Goal: Find specific page/section: Find specific page/section

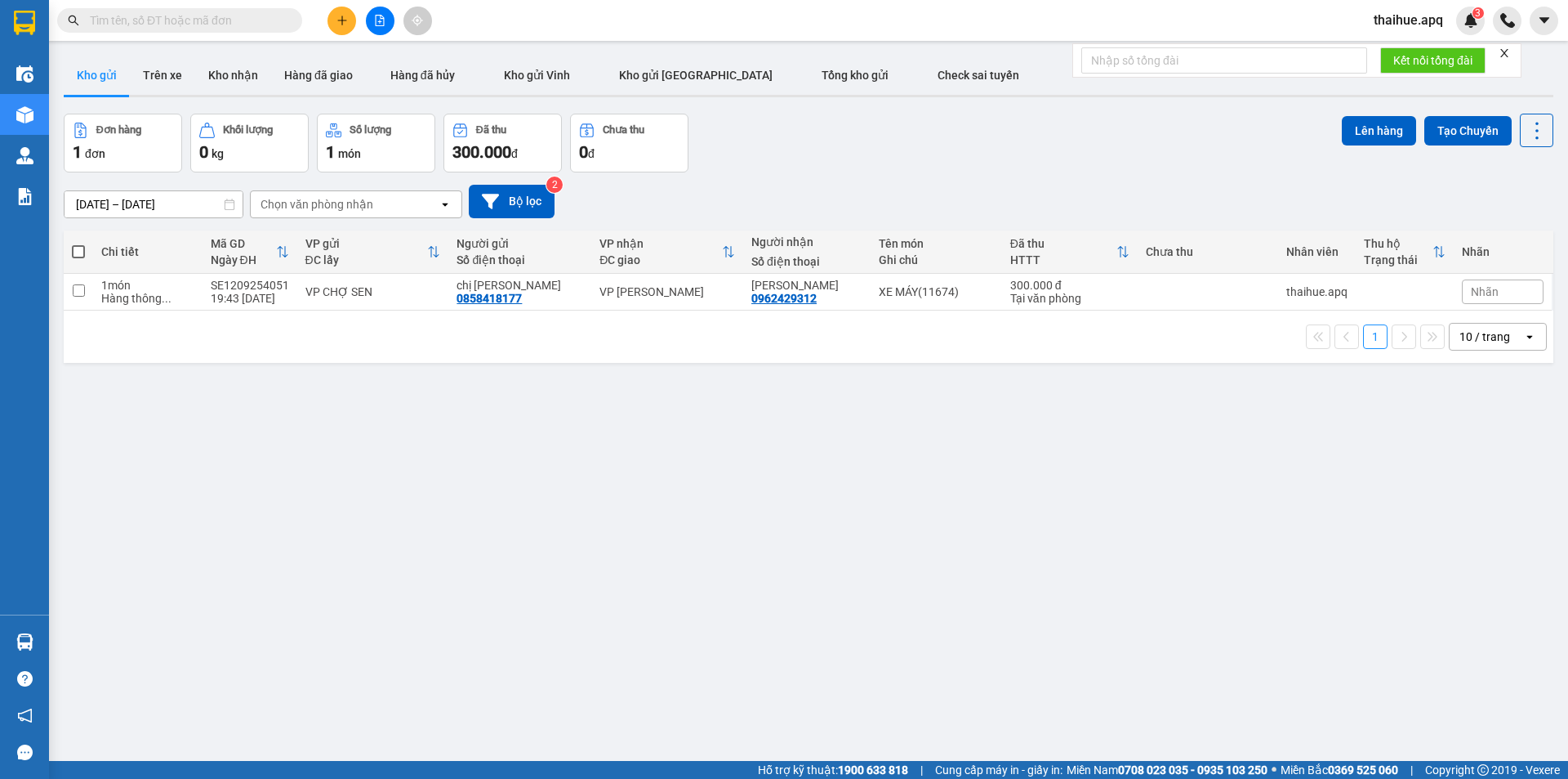
click at [1526, 338] on icon at bounding box center [1529, 336] width 6 height 3
click at [1478, 459] on span "50 / trang" at bounding box center [1476, 459] width 52 height 16
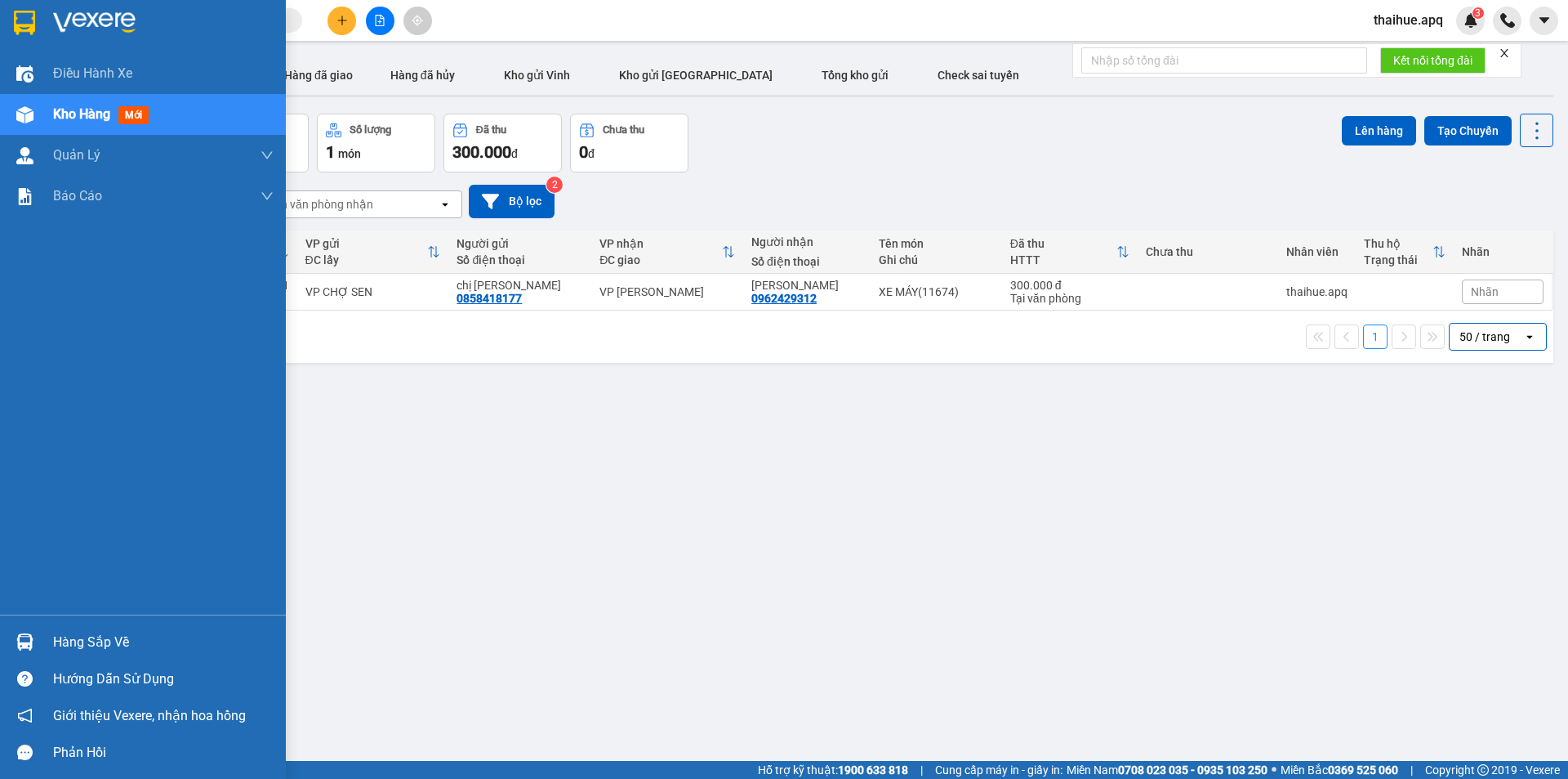
click at [102, 642] on div "Hàng sắp về" at bounding box center [163, 642] width 221 height 25
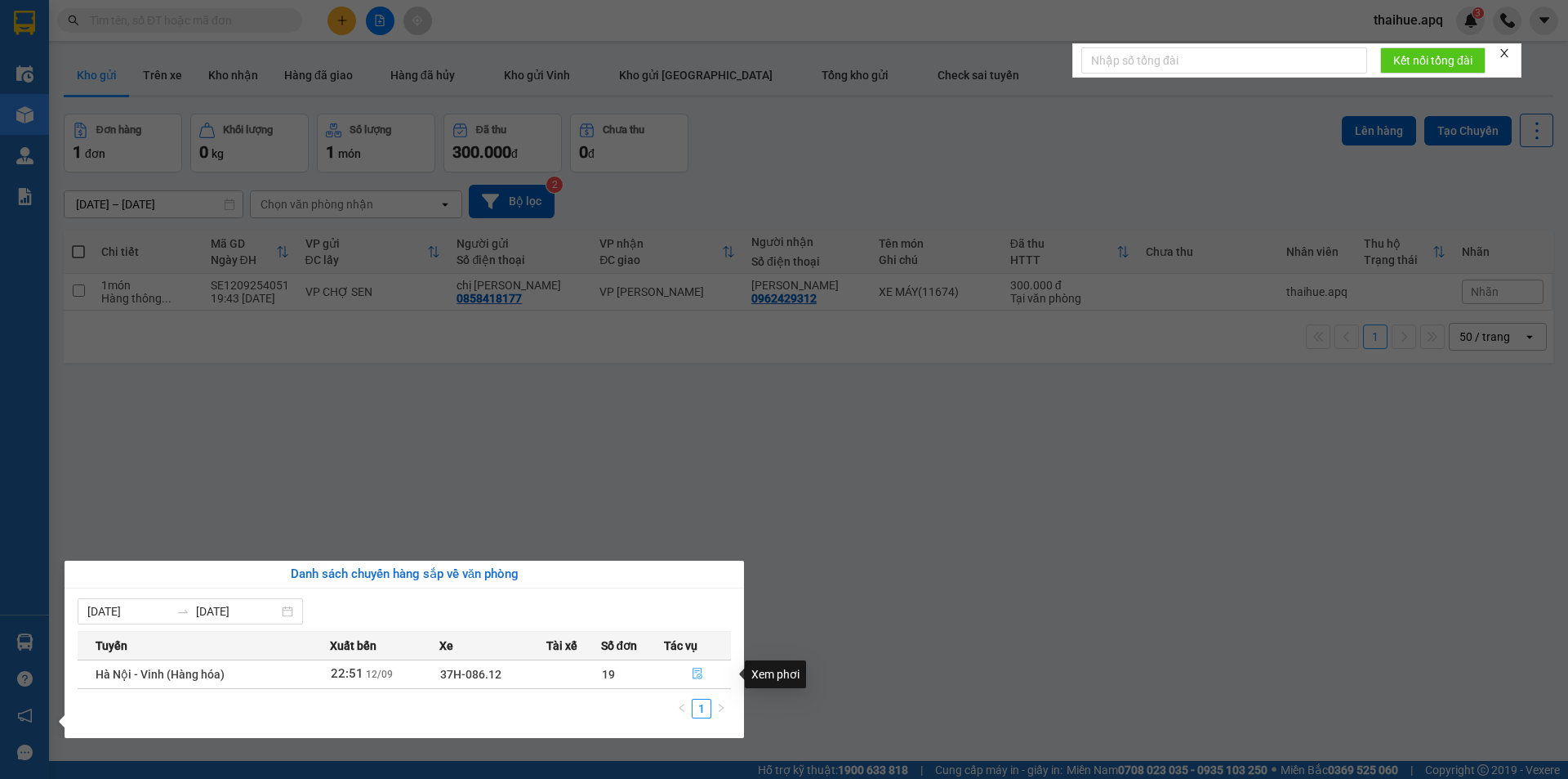
click at [695, 678] on icon "file-done" at bounding box center [697, 674] width 12 height 12
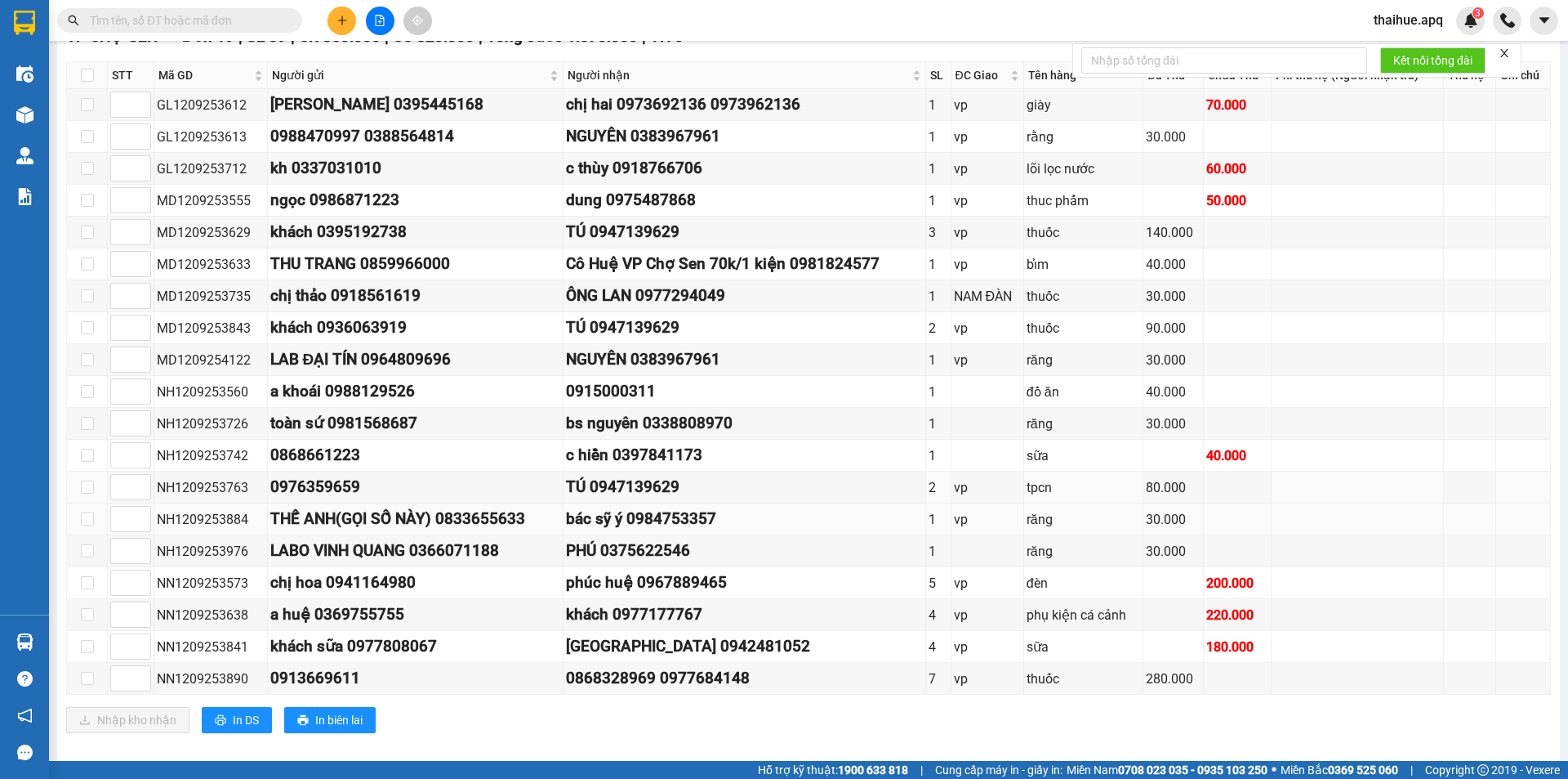
scroll to position [298, 0]
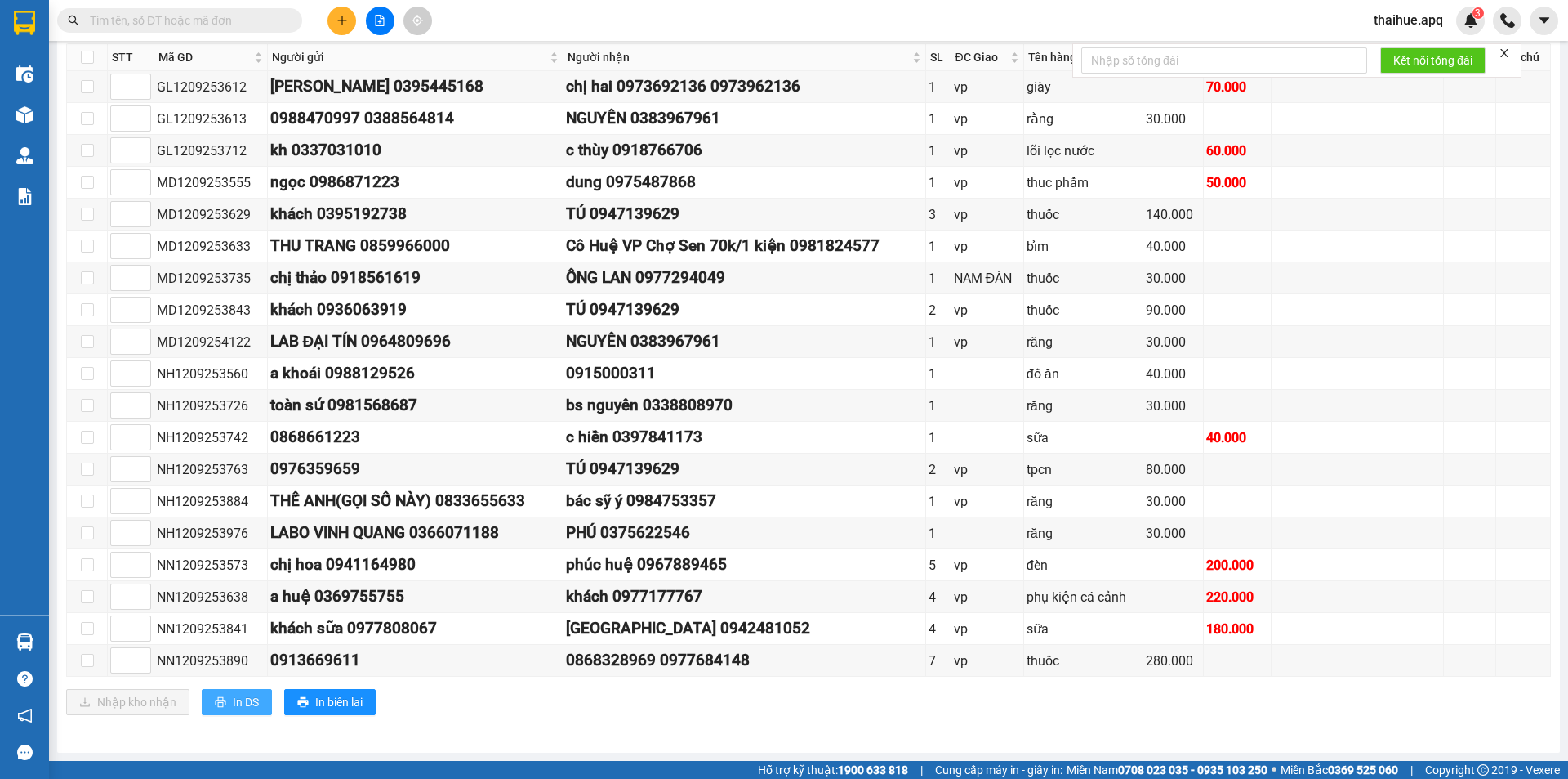
click at [243, 699] on span "In DS" at bounding box center [246, 702] width 26 height 18
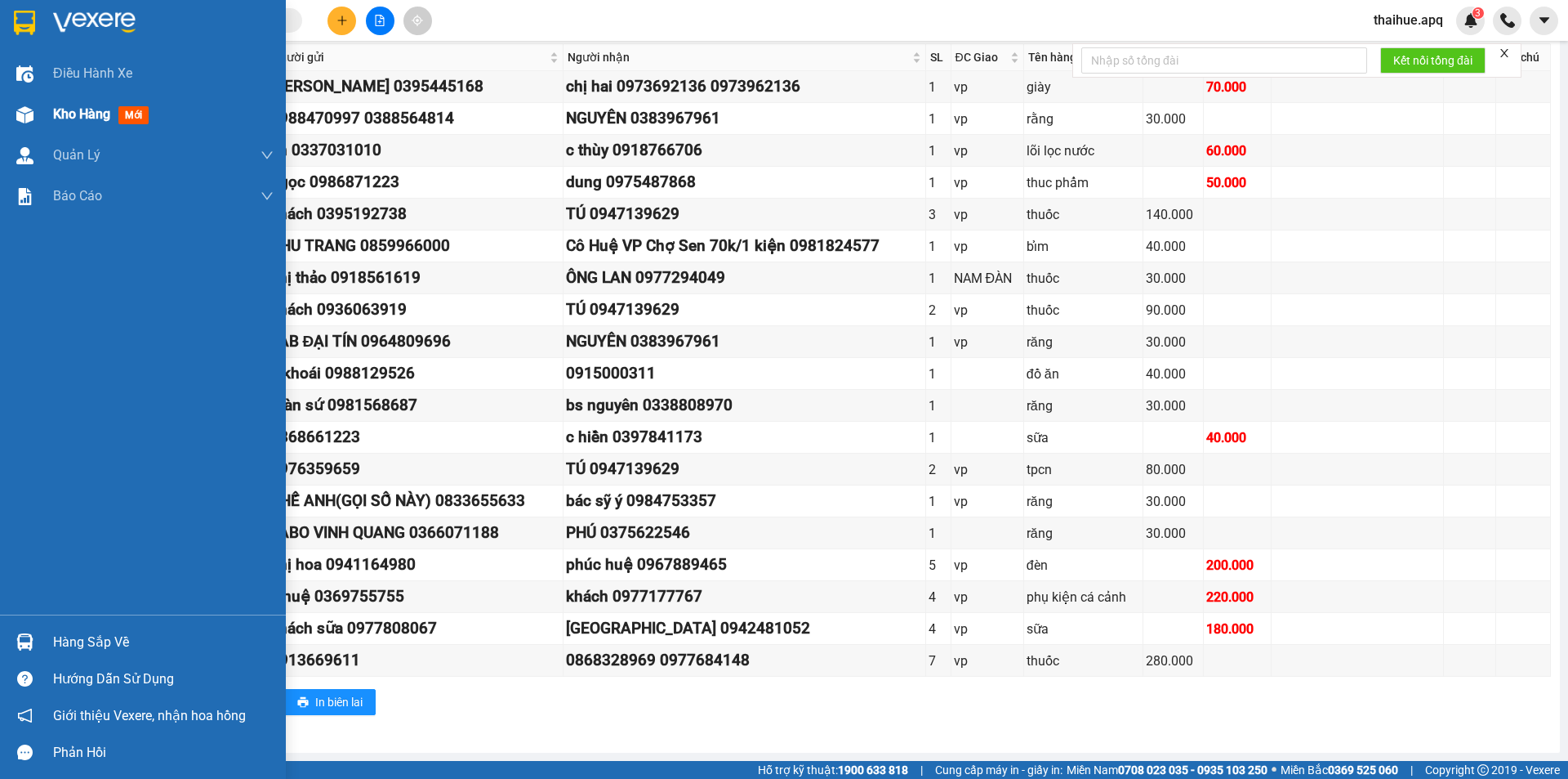
click at [99, 116] on span "Kho hàng" at bounding box center [82, 114] width 57 height 16
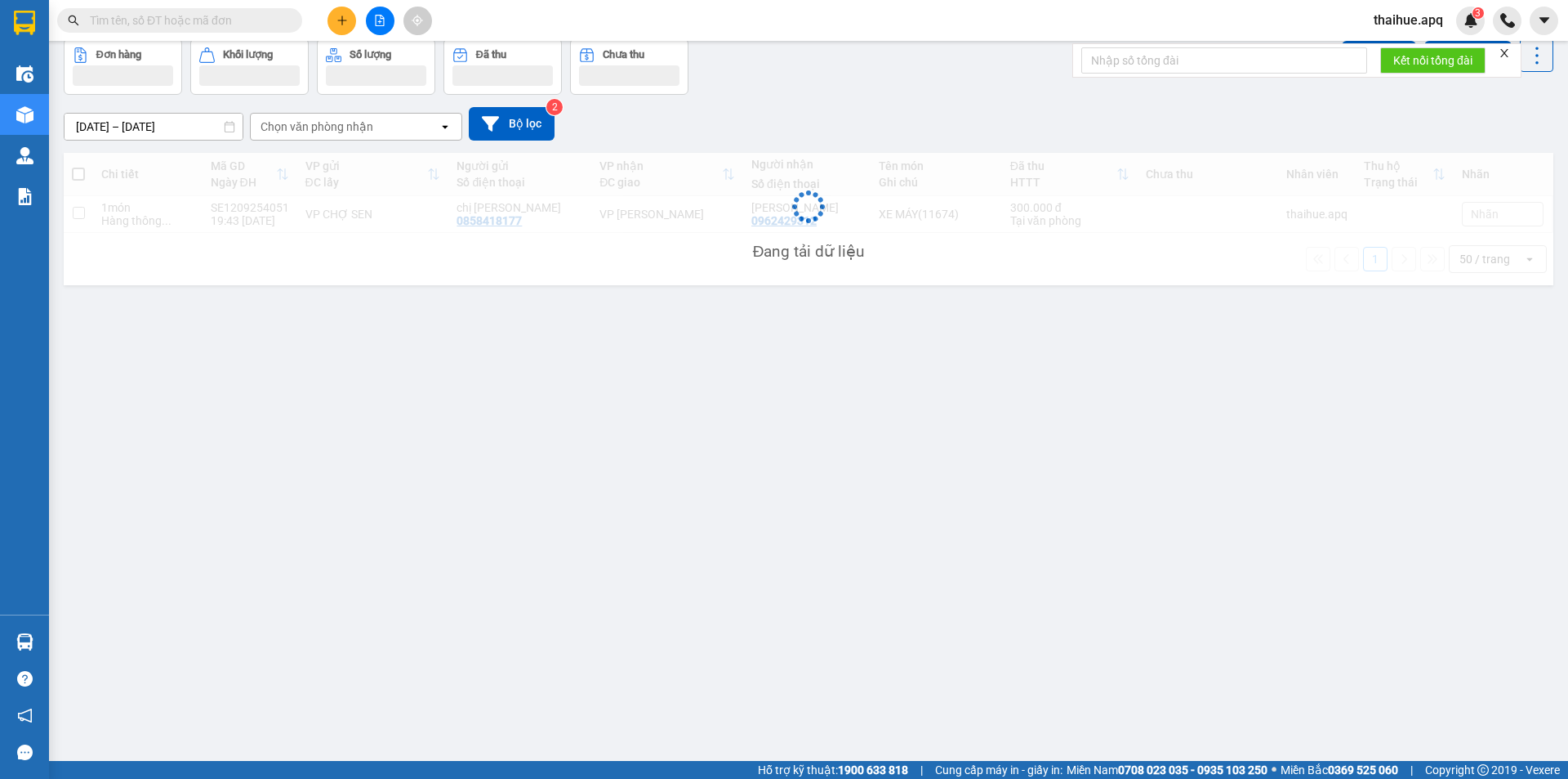
scroll to position [75, 0]
